Goal: Information Seeking & Learning: Find specific fact

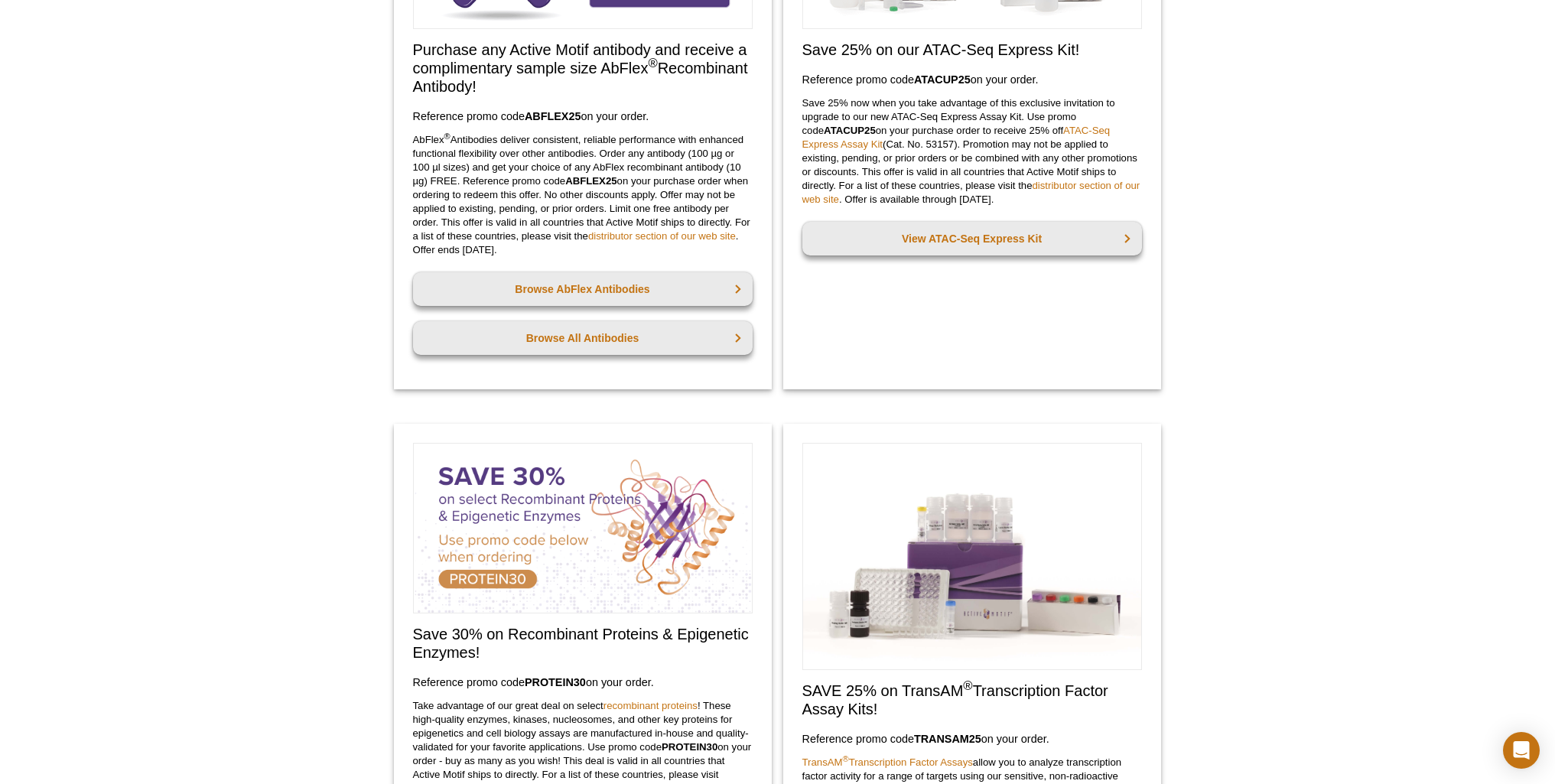
scroll to position [275, 0]
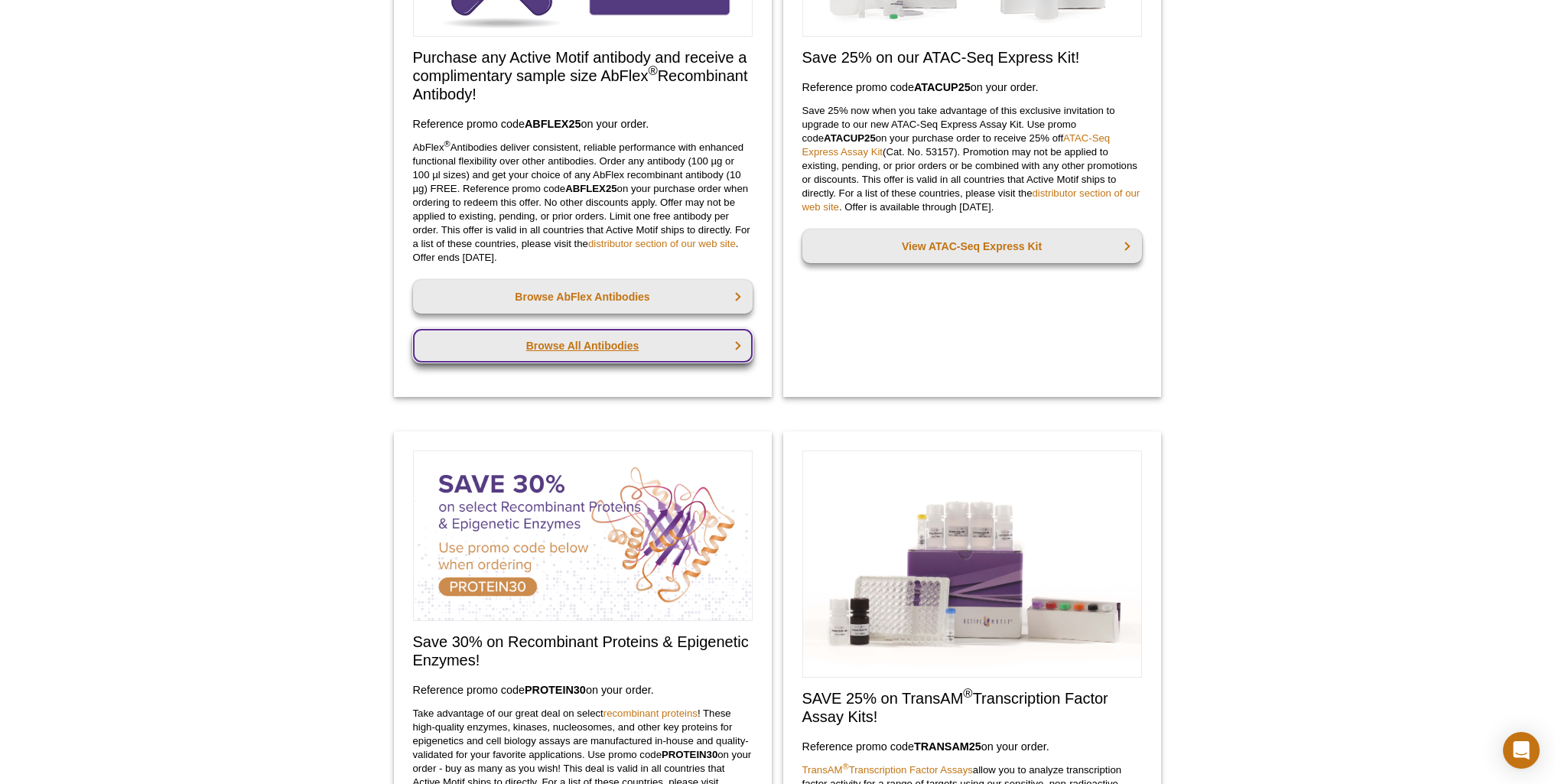
click at [558, 344] on link "Browse All Antibodies" at bounding box center [583, 346] width 340 height 34
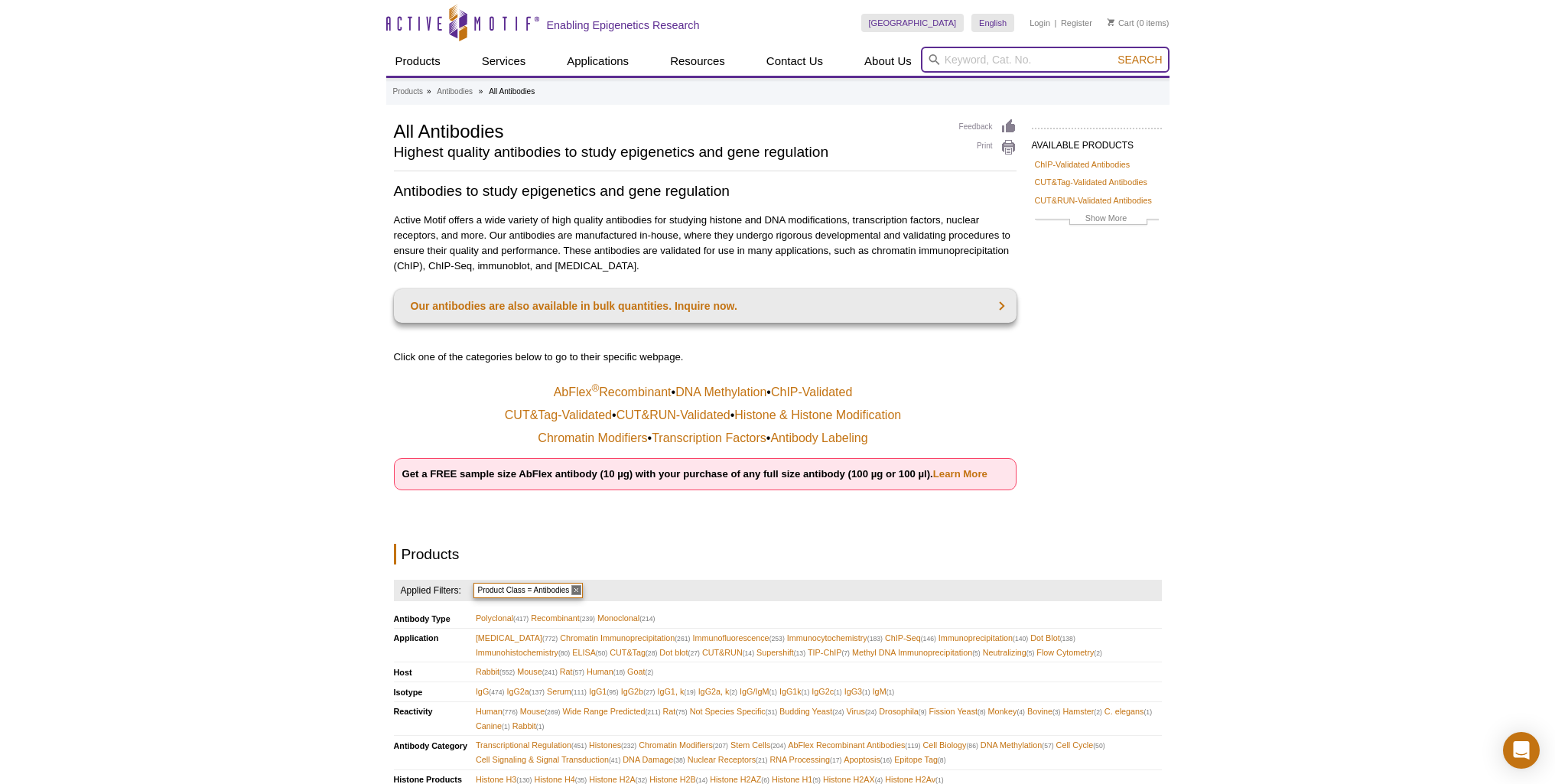
click at [971, 56] on input "search" at bounding box center [1045, 60] width 248 height 26
type input "TIP60"
click at [1113, 53] on button "Search" at bounding box center [1140, 59] width 53 height 14
